Goal: Task Accomplishment & Management: Use online tool/utility

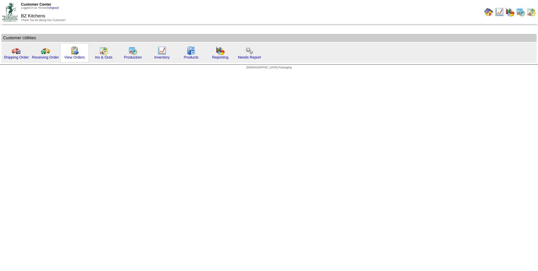
click at [76, 54] on img at bounding box center [74, 50] width 9 height 9
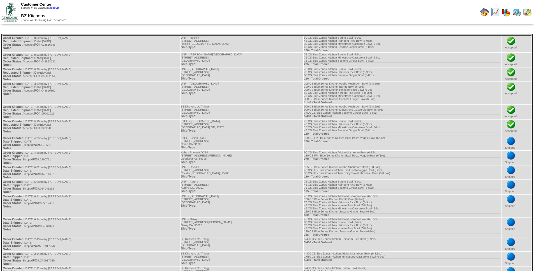
click at [480, 13] on img at bounding box center [484, 12] width 9 height 9
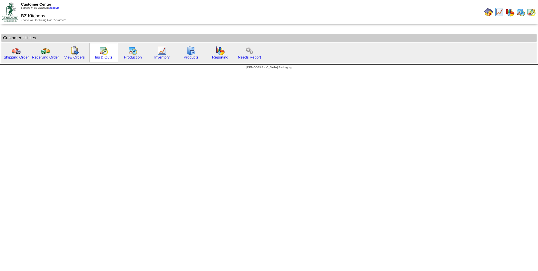
click at [106, 53] on img at bounding box center [103, 50] width 9 height 9
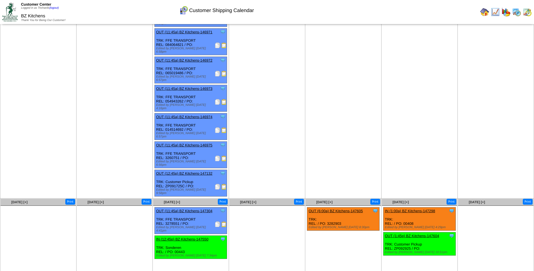
scroll to position [78, 0]
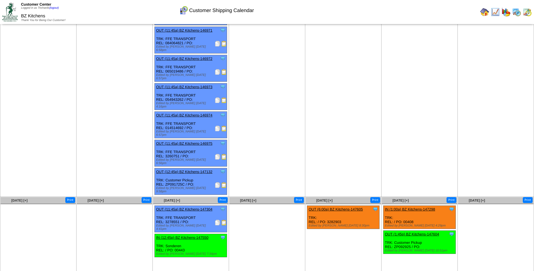
click at [339, 206] on div "Clone Item OUT (6:00a) BZ Kitchens-147605 BZ Kitchens ScheduleID: 147605 75 CS:…" at bounding box center [343, 217] width 72 height 23
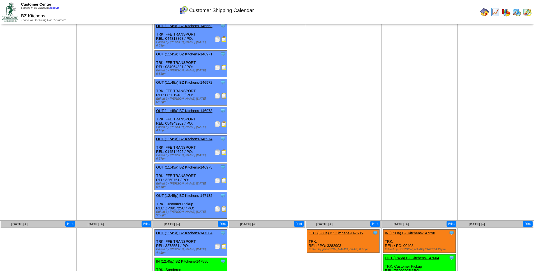
scroll to position [0, 0]
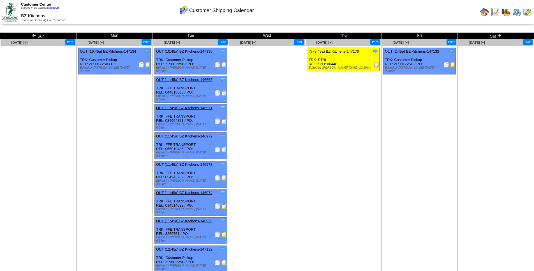
click at [486, 13] on img at bounding box center [484, 12] width 9 height 9
click at [405, 64] on div "Clone Item OUT (2:45p) BZ Kitchens-147133 BZ Kitchens ScheduleID: 147133 4320 C…" at bounding box center [420, 61] width 72 height 27
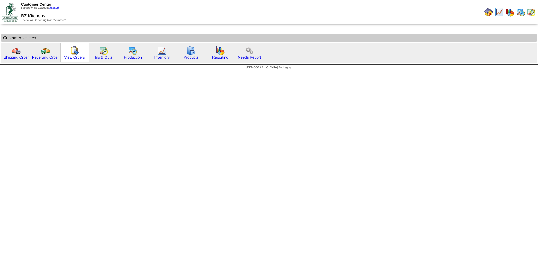
click at [75, 53] on img at bounding box center [74, 50] width 9 height 9
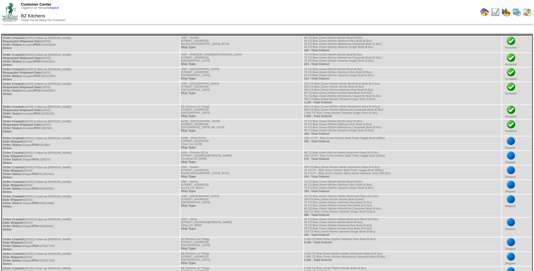
click at [485, 11] on img at bounding box center [484, 12] width 9 height 9
click at [485, 12] on img at bounding box center [484, 12] width 9 height 9
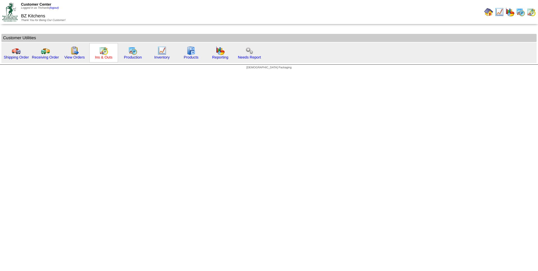
click at [96, 56] on link "Ins & Outs" at bounding box center [103, 57] width 17 height 4
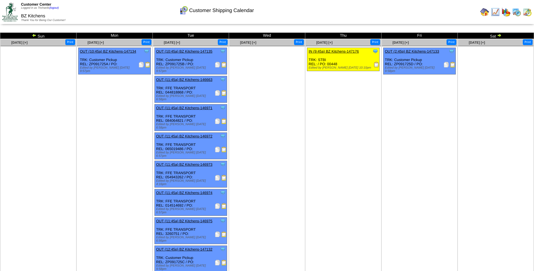
click at [410, 64] on div "Clone Item OUT (2:45p) BZ Kitchens-147133 BZ Kitchens ScheduleID: 147133 4320 C…" at bounding box center [420, 61] width 72 height 27
copy div "ZP091725D"
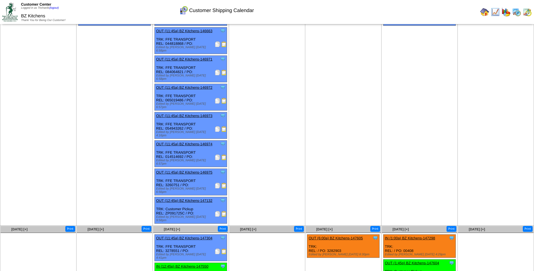
scroll to position [78, 0]
